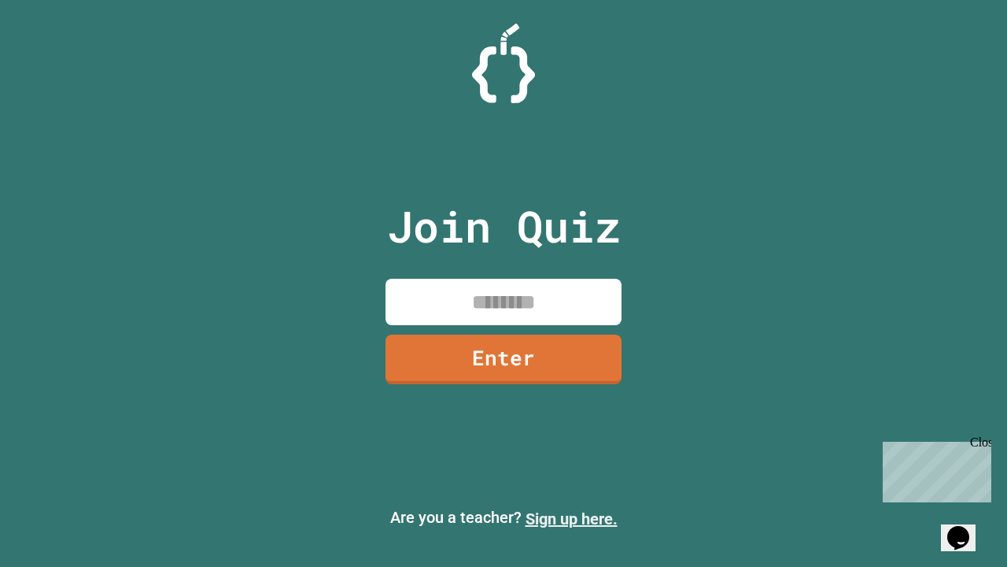
click at [571, 519] on link "Sign up here." at bounding box center [572, 518] width 92 height 19
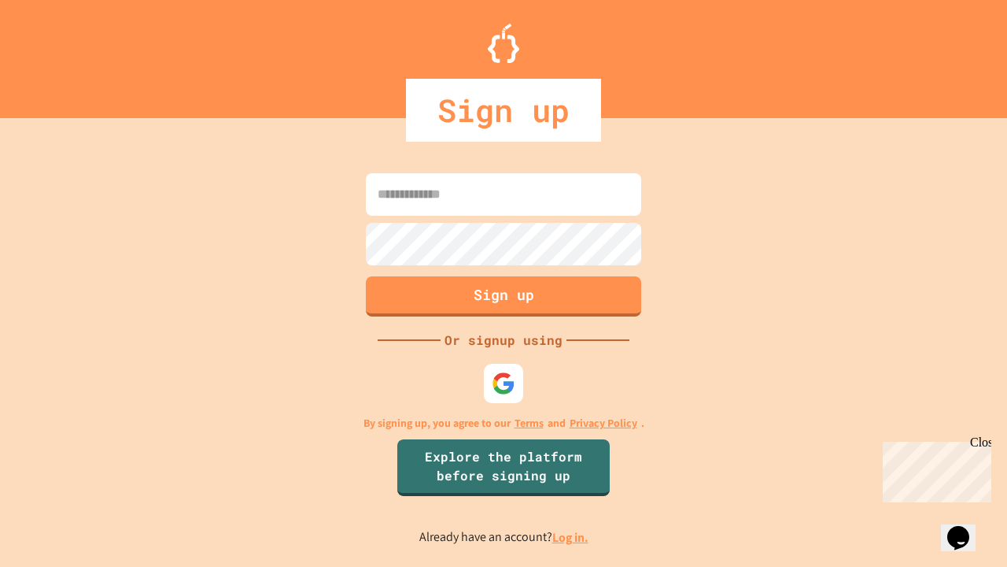
click at [571, 537] on link "Log in." at bounding box center [570, 537] width 36 height 17
